Goal: Task Accomplishment & Management: Manage account settings

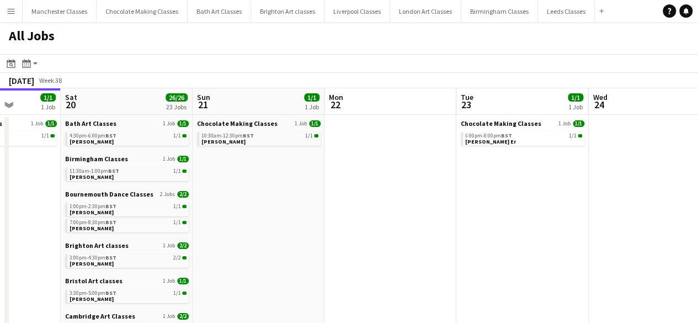
drag, startPoint x: 529, startPoint y: 243, endPoint x: 188, endPoint y: 241, distance: 341.0
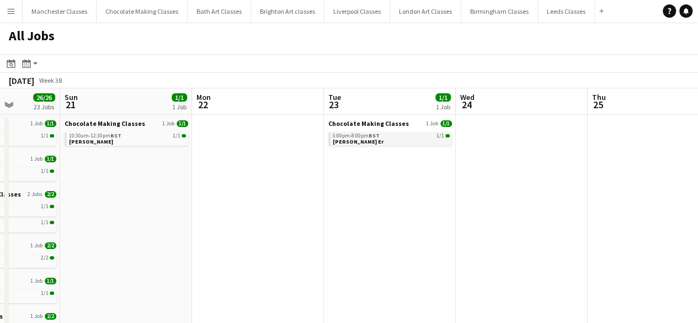
click at [413, 137] on div "6:00pm-8:00pm BST 1/1" at bounding box center [391, 136] width 117 height 6
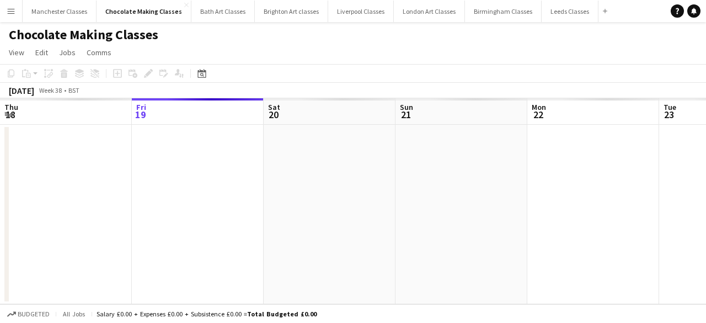
scroll to position [0, 380]
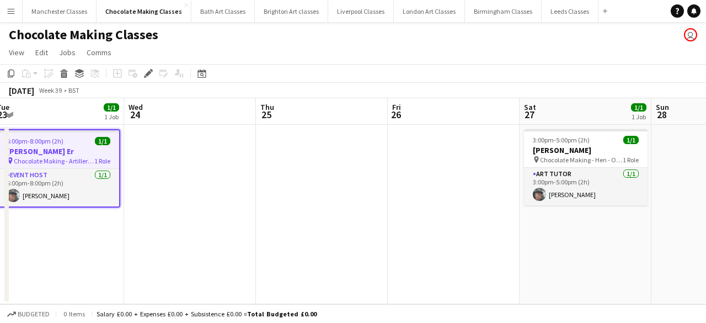
drag, startPoint x: 549, startPoint y: 230, endPoint x: 401, endPoint y: 268, distance: 152.0
click at [401, 268] on app-calendar-viewport "Sun 21 1/1 1 Job Mon 22 Tue 23 1/1 1 Job Wed 24 Thu 25 Fri 26 Sat 27 1/1 1 Job …" at bounding box center [353, 201] width 706 height 206
